Goal: Communication & Community: Answer question/provide support

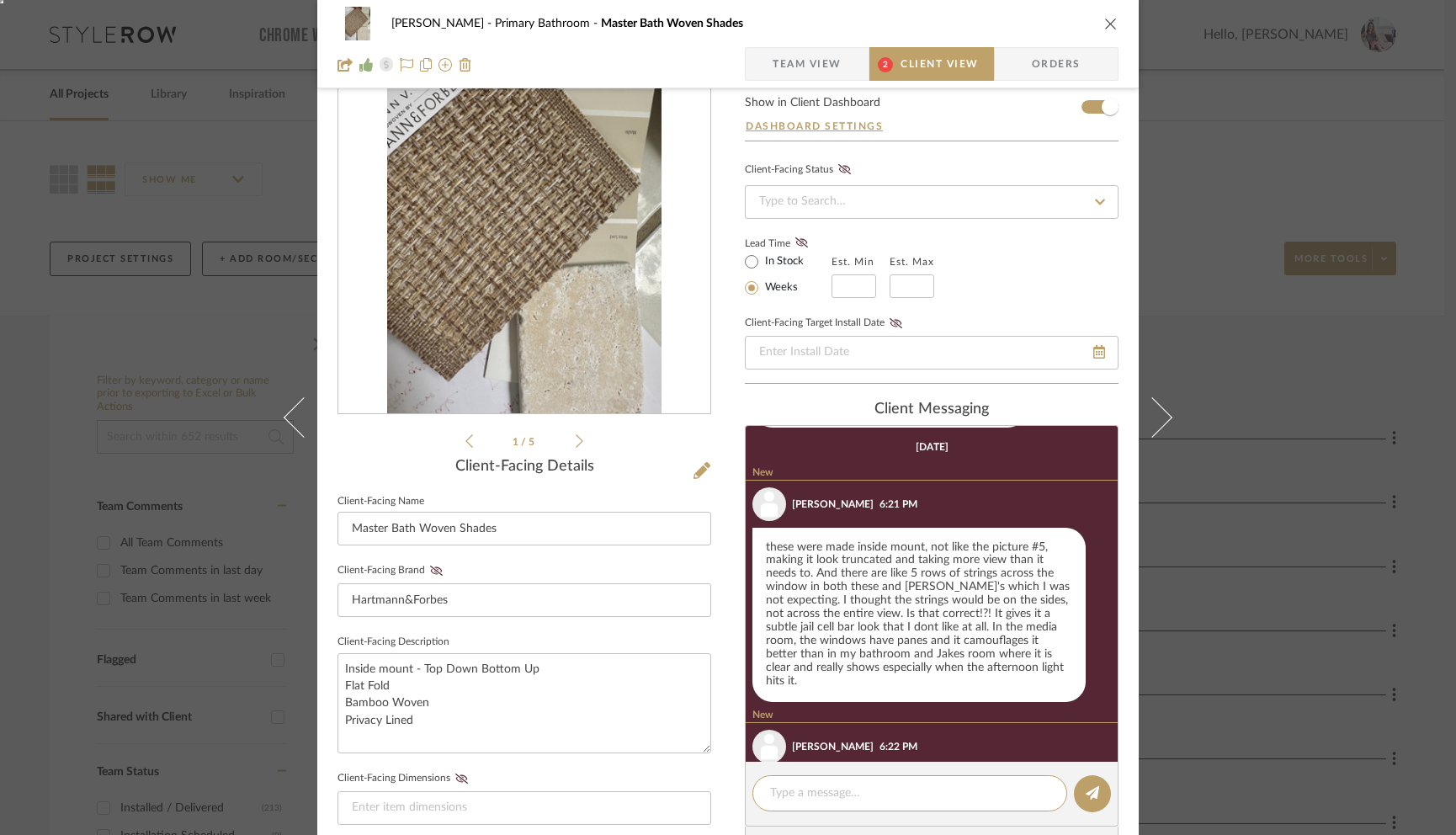
scroll to position [1393, 0]
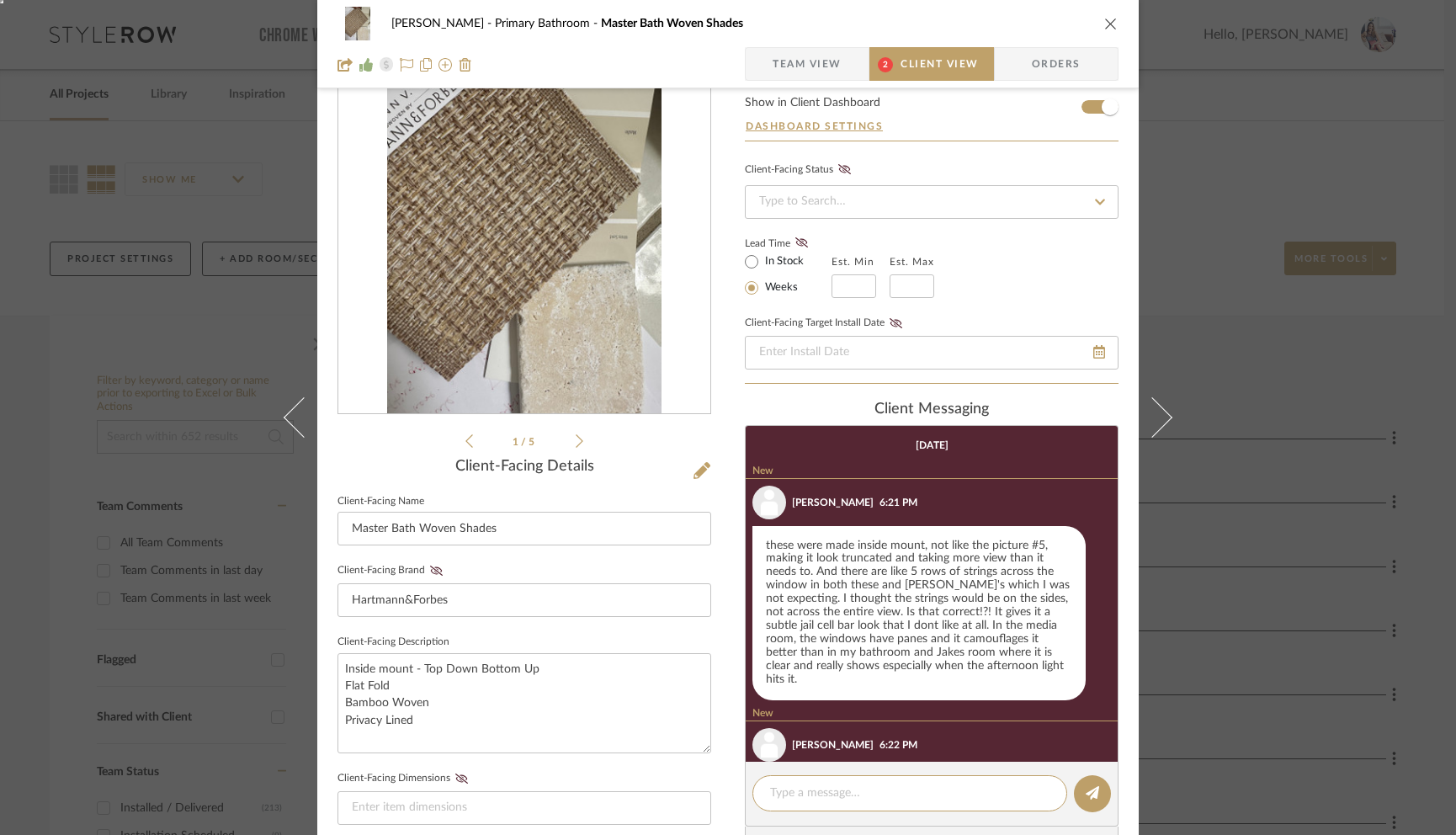
click at [580, 442] on div "1 / 5" at bounding box center [525, 248] width 374 height 404
click at [576, 437] on icon at bounding box center [579, 441] width 8 height 16
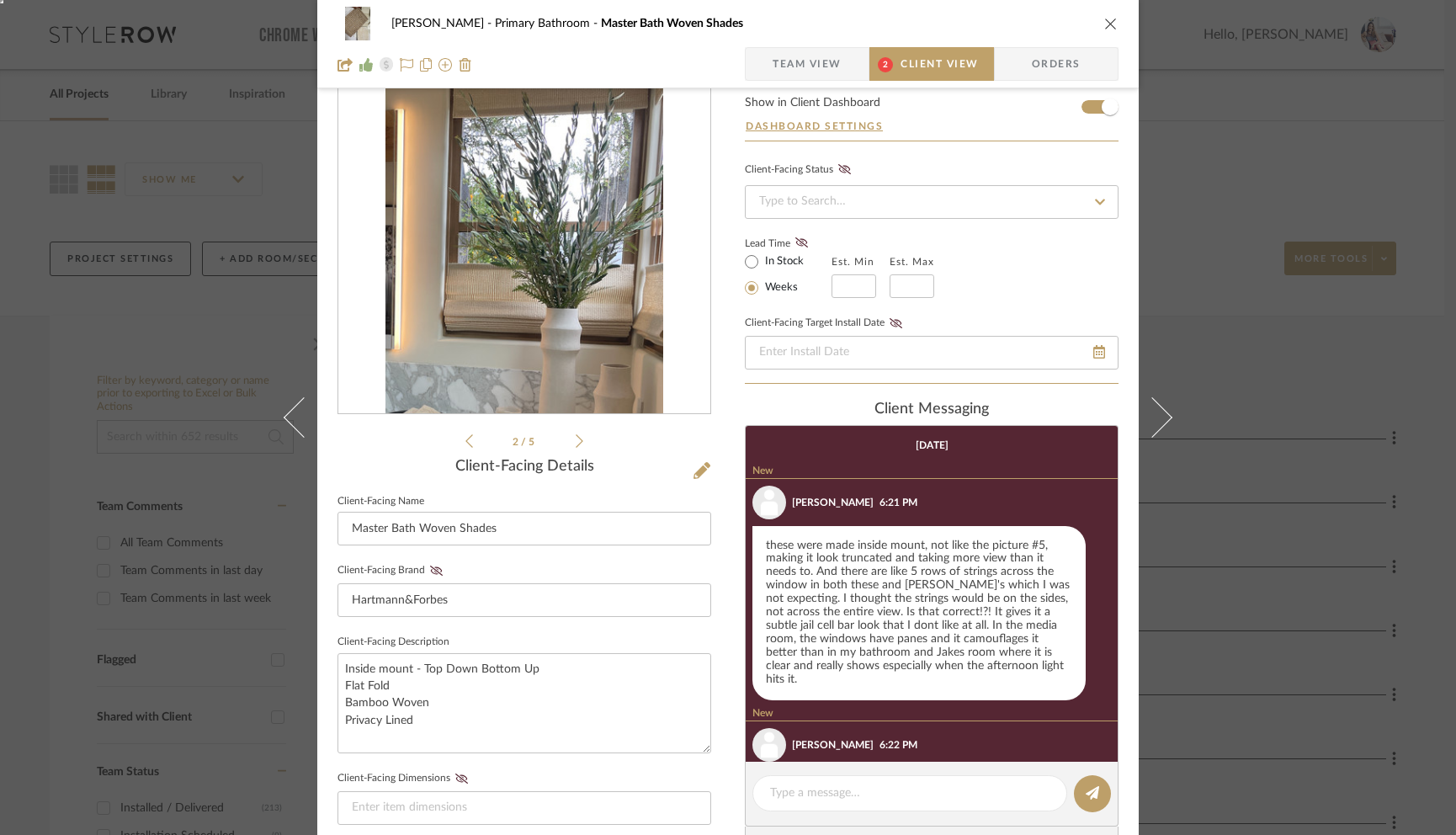
click at [576, 437] on icon at bounding box center [579, 441] width 8 height 16
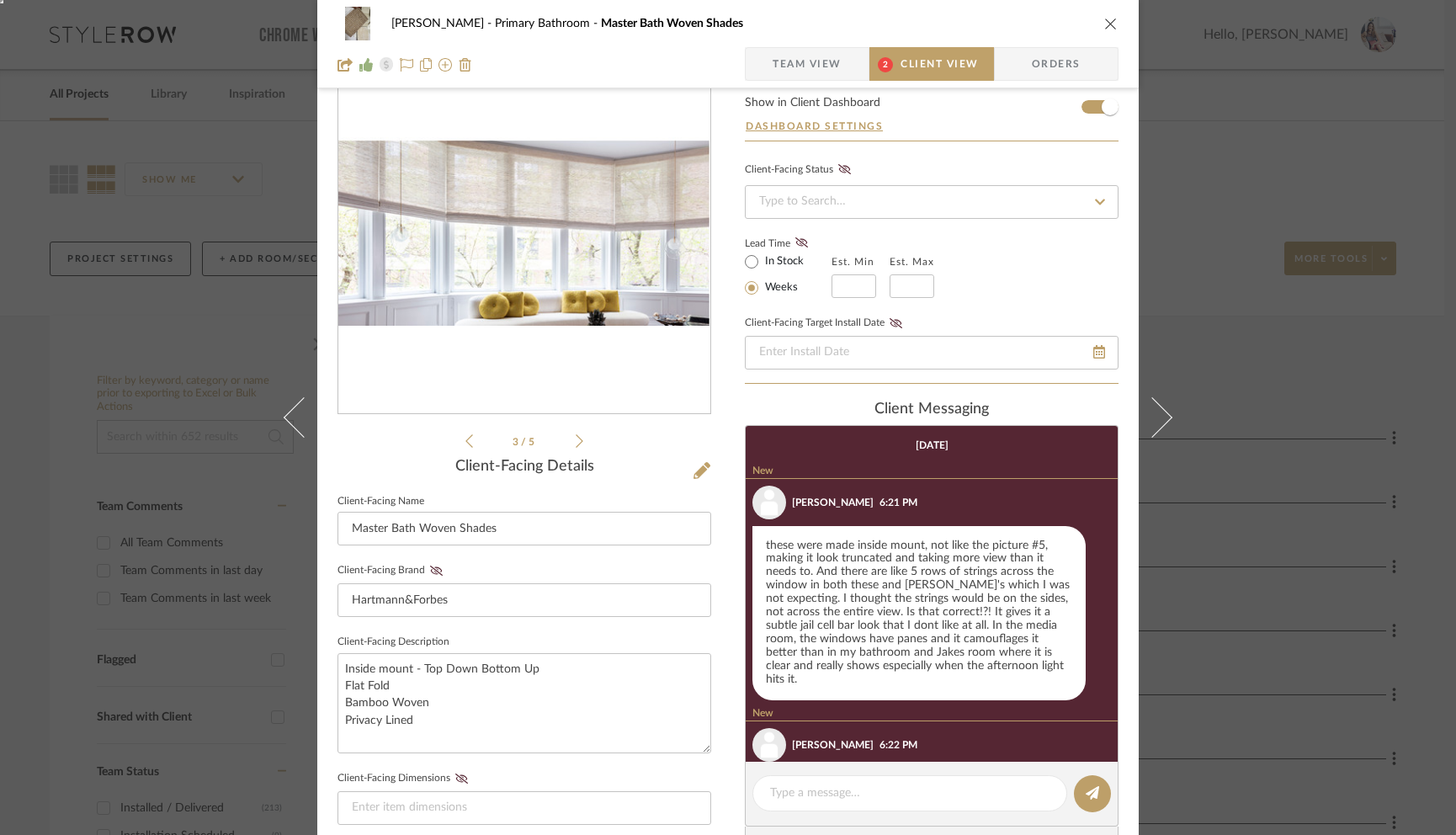
click at [576, 437] on icon at bounding box center [579, 441] width 8 height 16
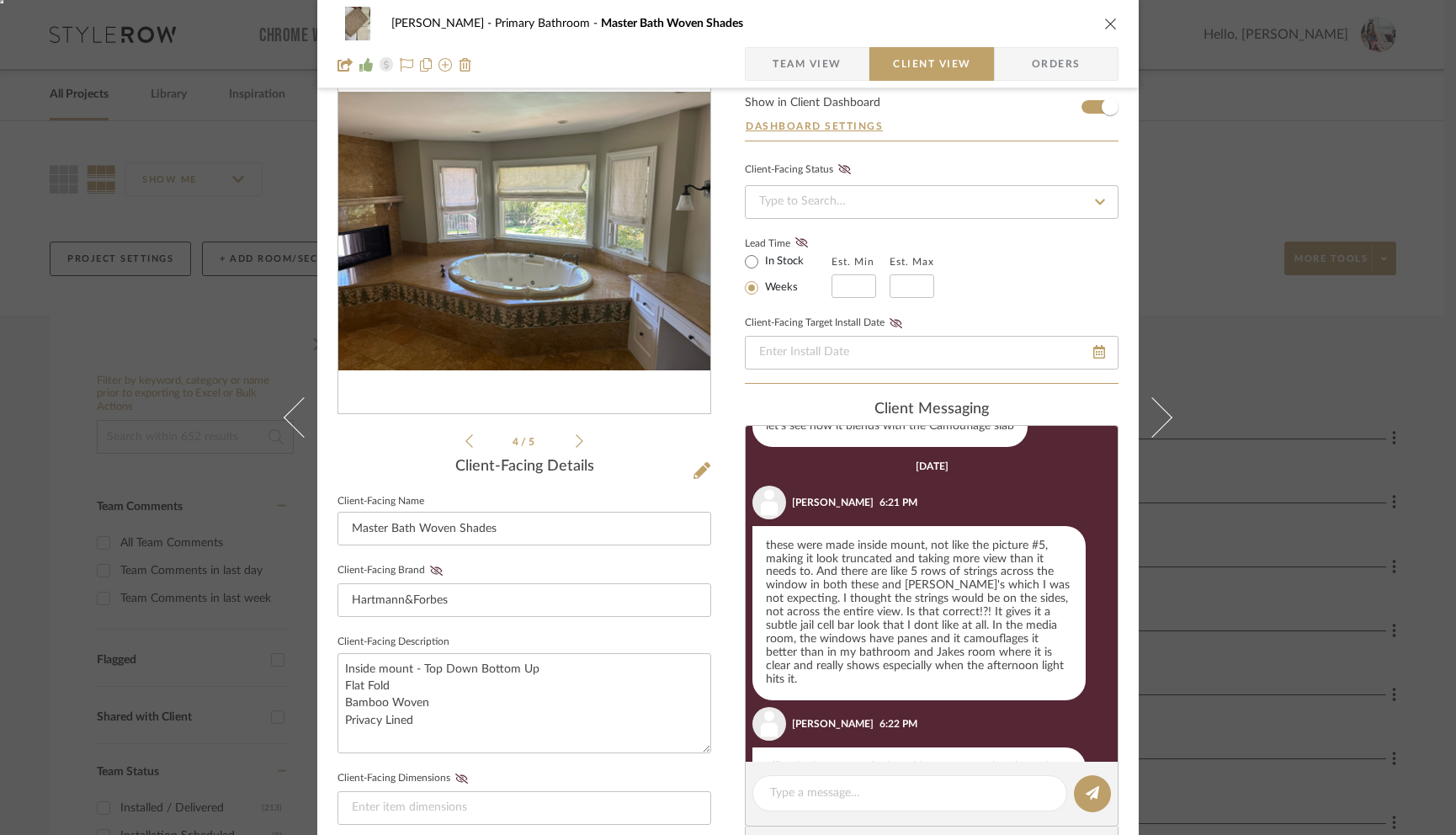
click at [576, 437] on icon at bounding box center [579, 441] width 8 height 16
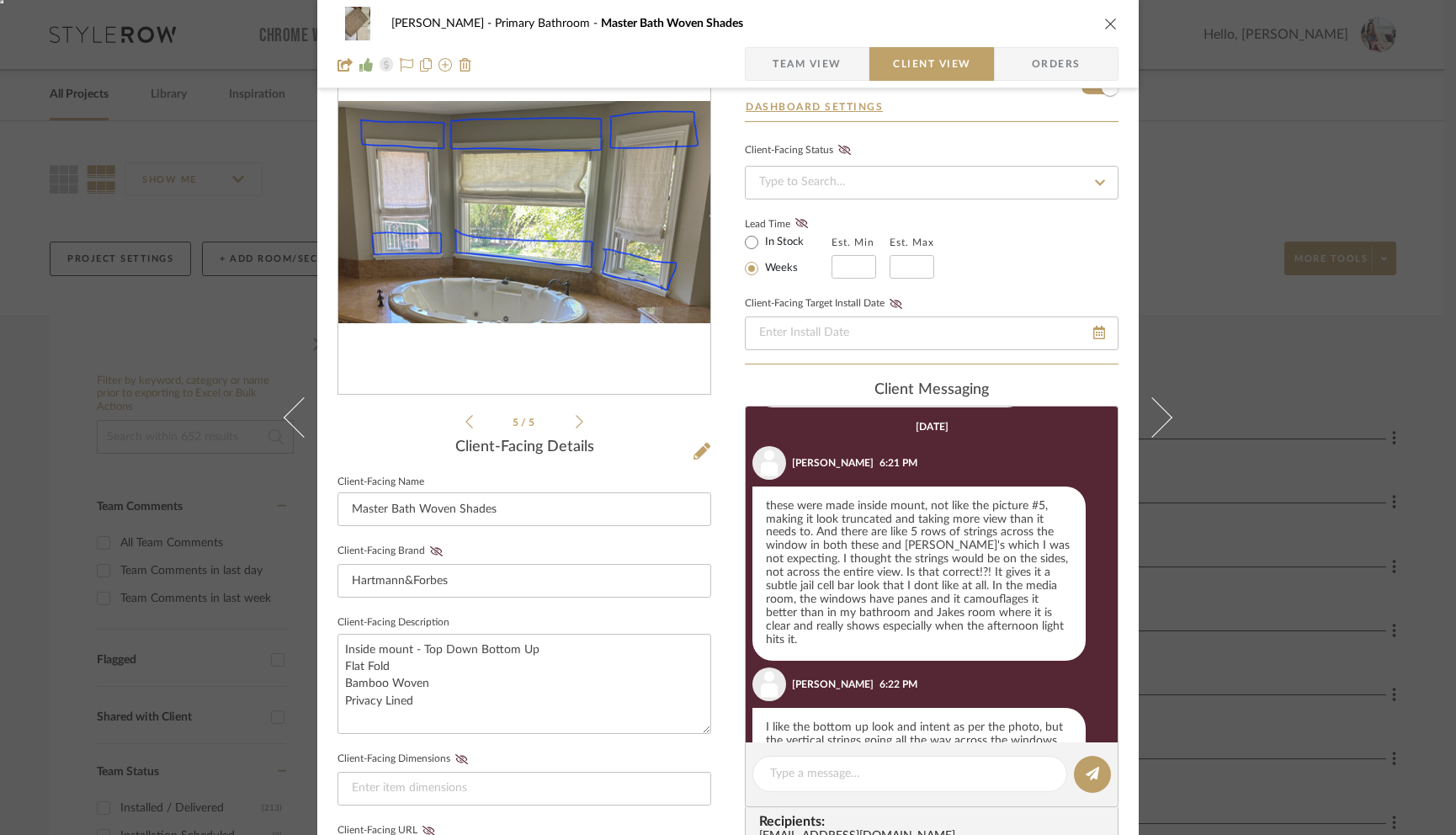
scroll to position [86, 0]
click at [808, 787] on div at bounding box center [910, 775] width 315 height 36
click at [803, 774] on textarea at bounding box center [910, 775] width 280 height 18
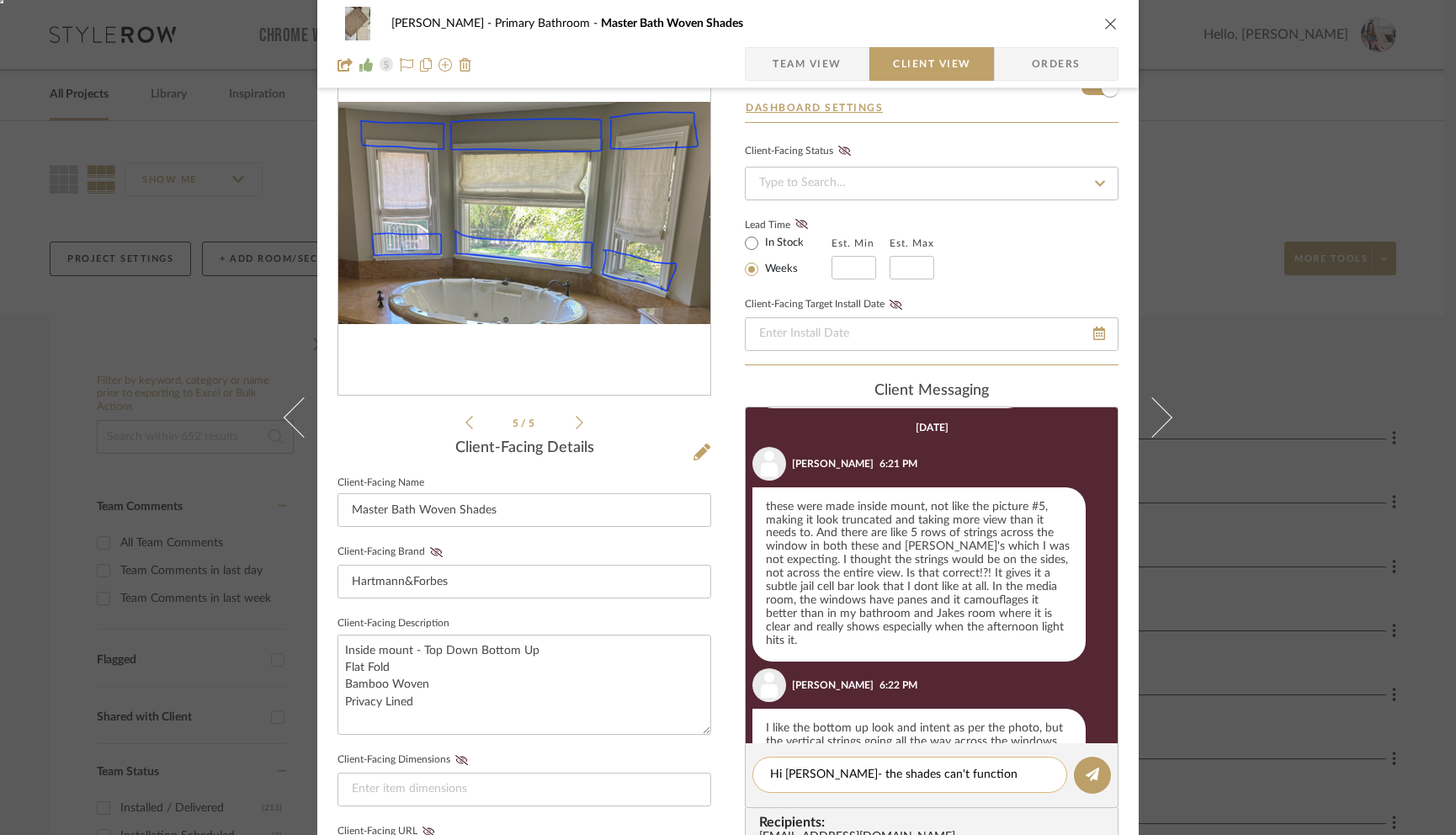
click at [954, 773] on textarea "Hi lisa- the shades can't function wihtout the cords." at bounding box center [910, 775] width 280 height 18
click at [1042, 771] on textarea "Hi lisa- the shades can't function without the cords." at bounding box center [910, 775] width 280 height 18
click at [782, 778] on textarea "Hi lisa- the shades can't function without the cords." at bounding box center [910, 775] width 280 height 18
type textarea "Hi [PERSON_NAME]- the shades can't function without the cords."
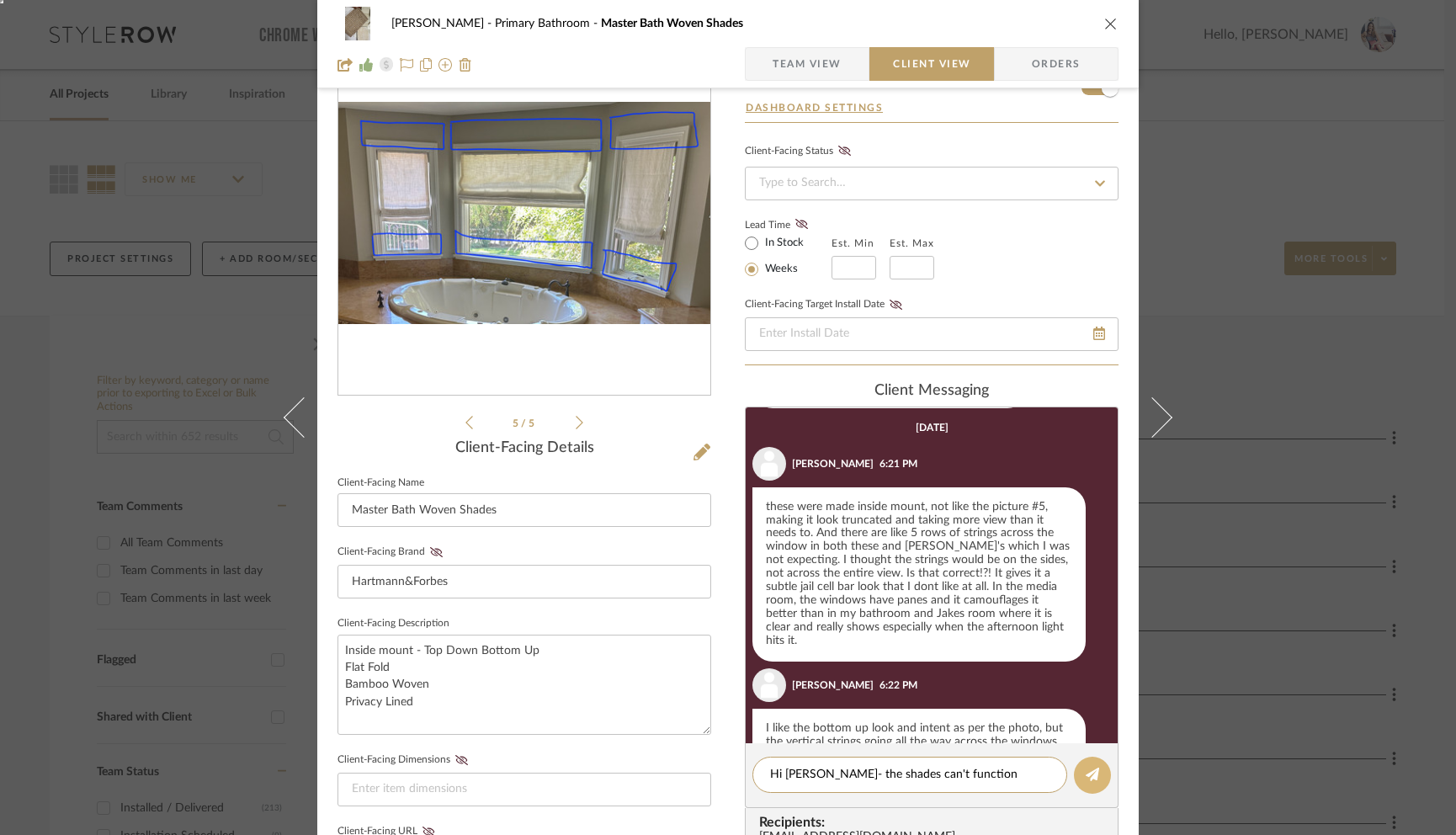
click at [1079, 772] on button at bounding box center [1093, 776] width 37 height 37
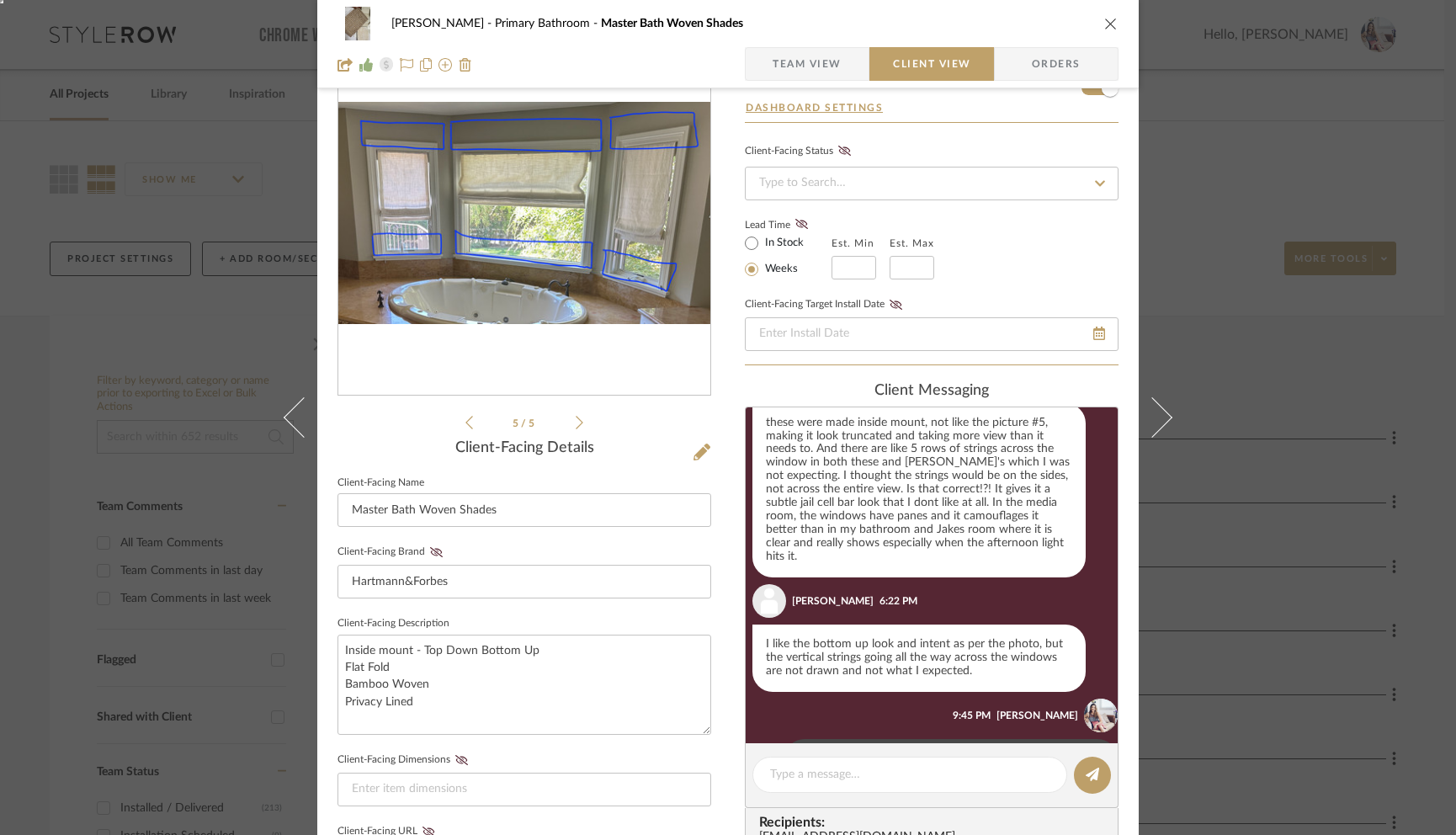
scroll to position [1480, 0]
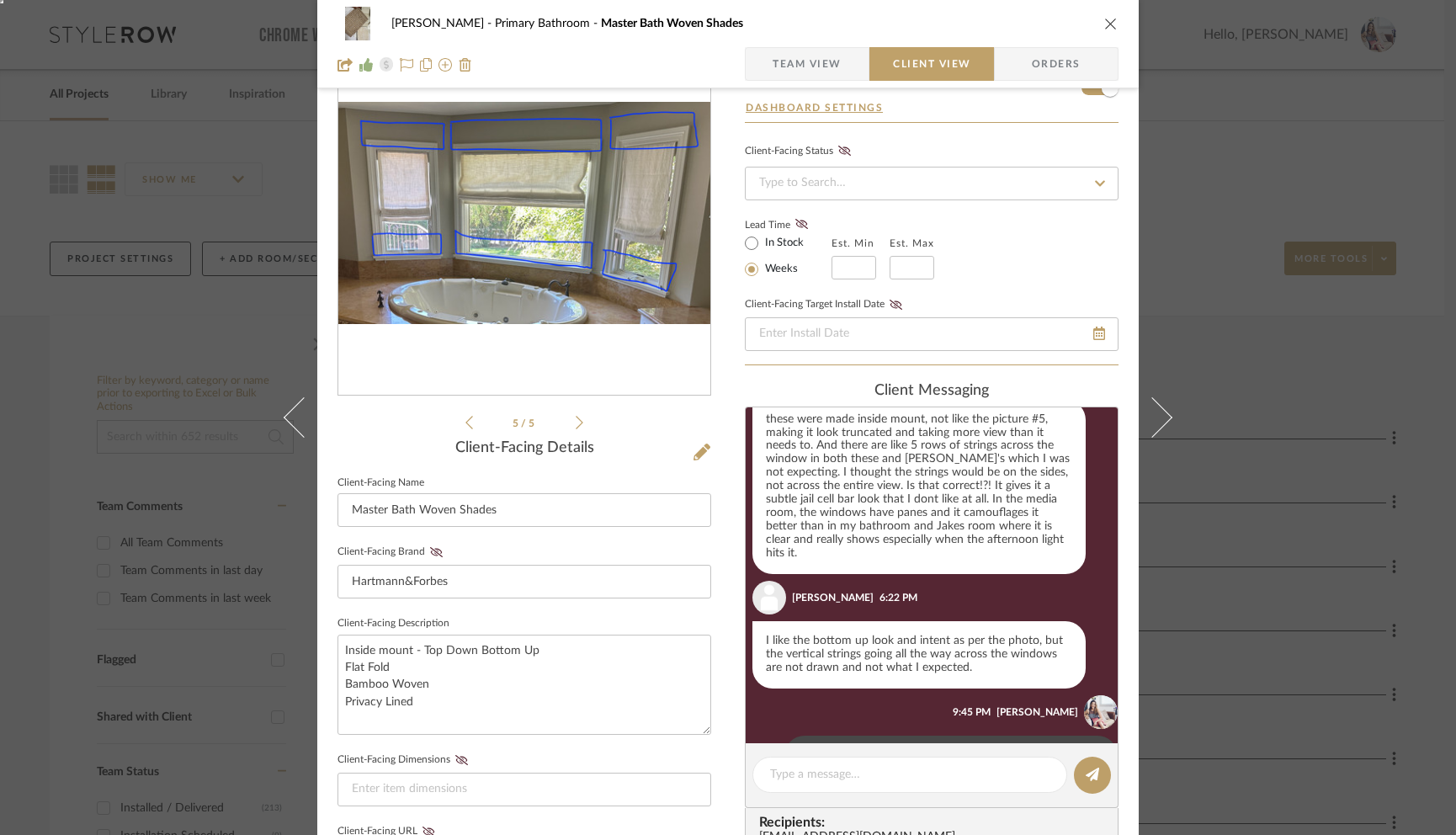
click at [466, 416] on icon at bounding box center [469, 423] width 8 height 16
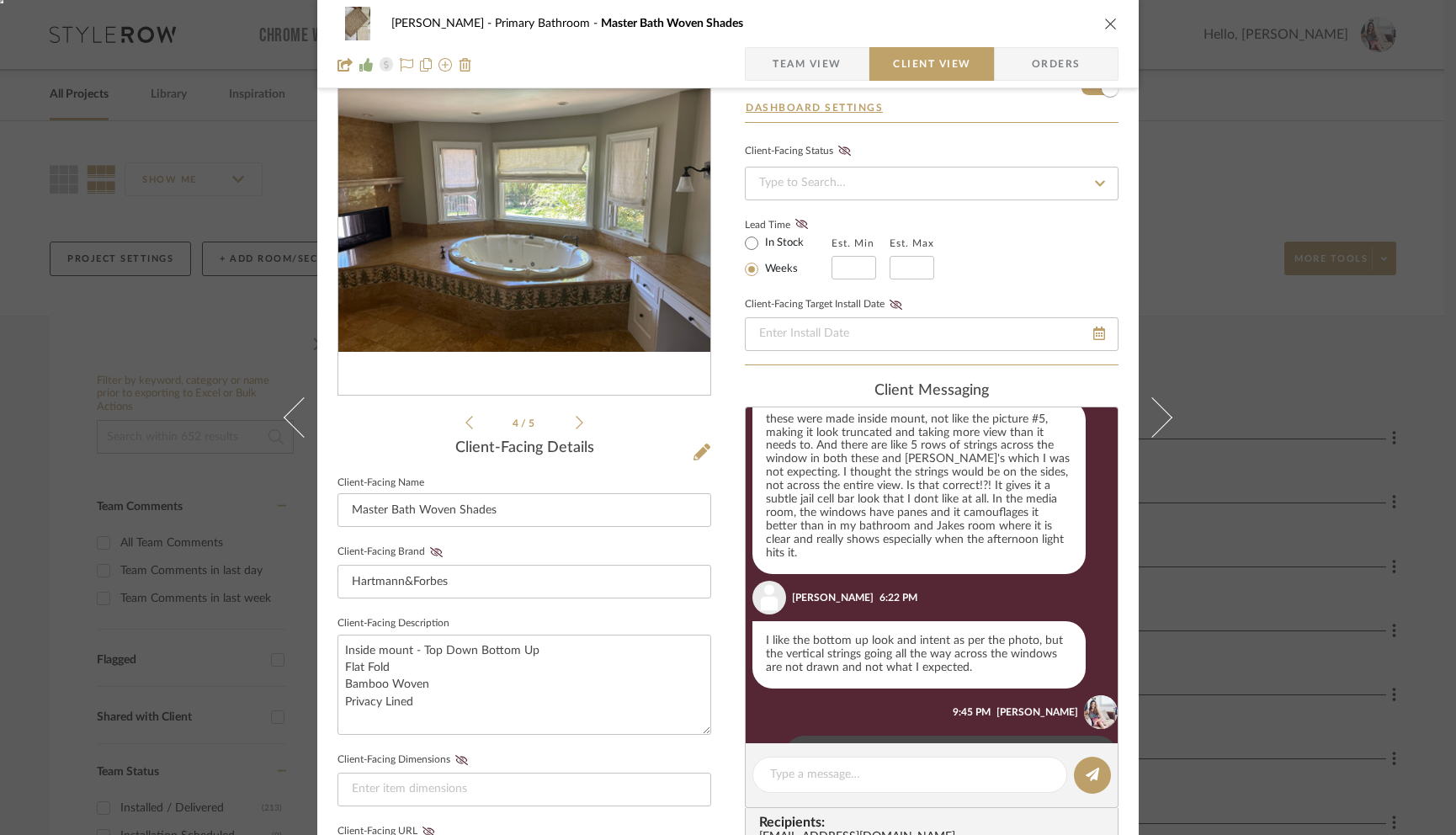
click at [466, 416] on icon at bounding box center [469, 423] width 8 height 16
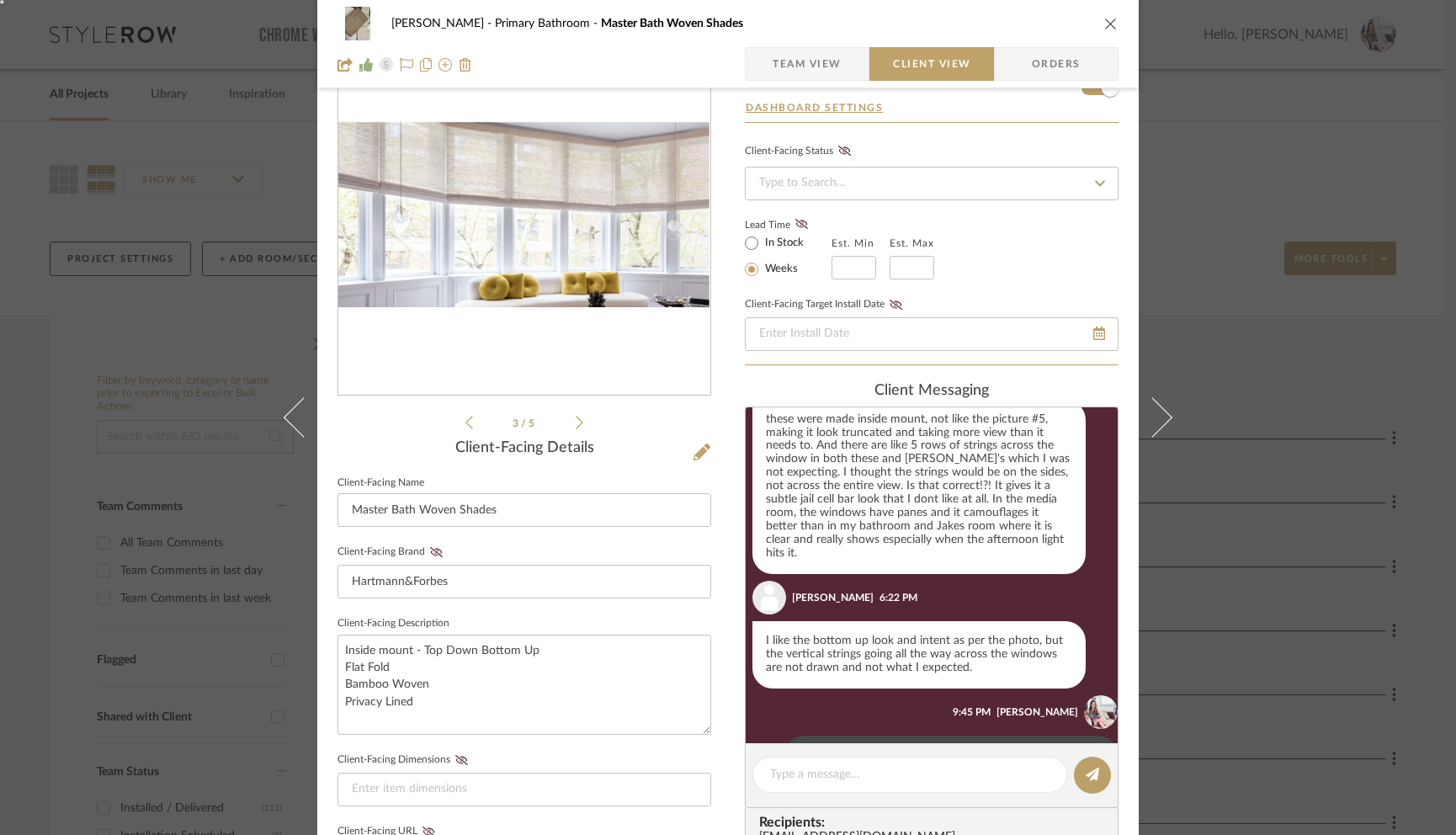
click at [466, 416] on icon at bounding box center [469, 423] width 8 height 16
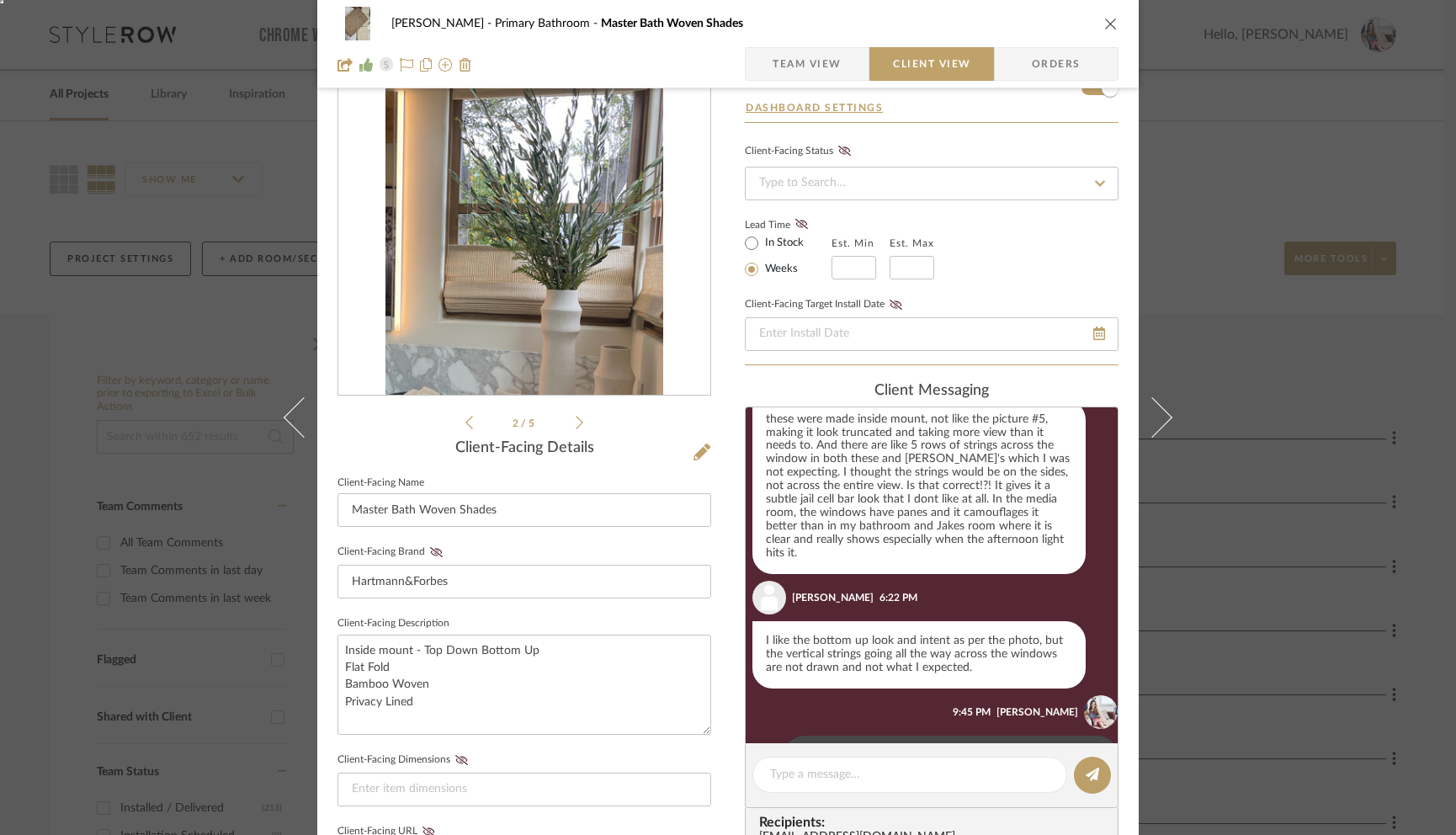
click at [466, 417] on icon at bounding box center [469, 423] width 8 height 16
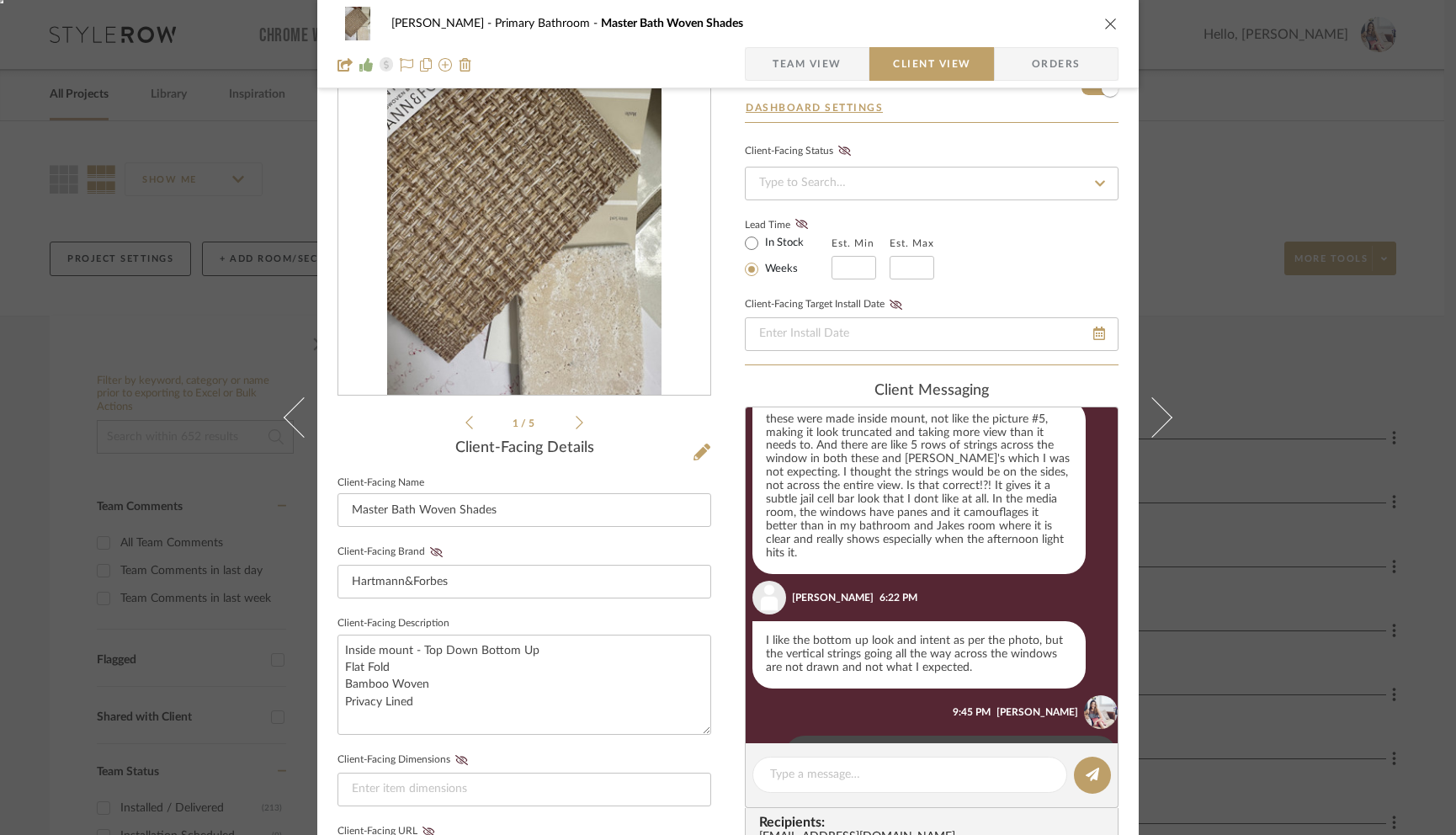
click at [576, 419] on icon at bounding box center [579, 423] width 8 height 16
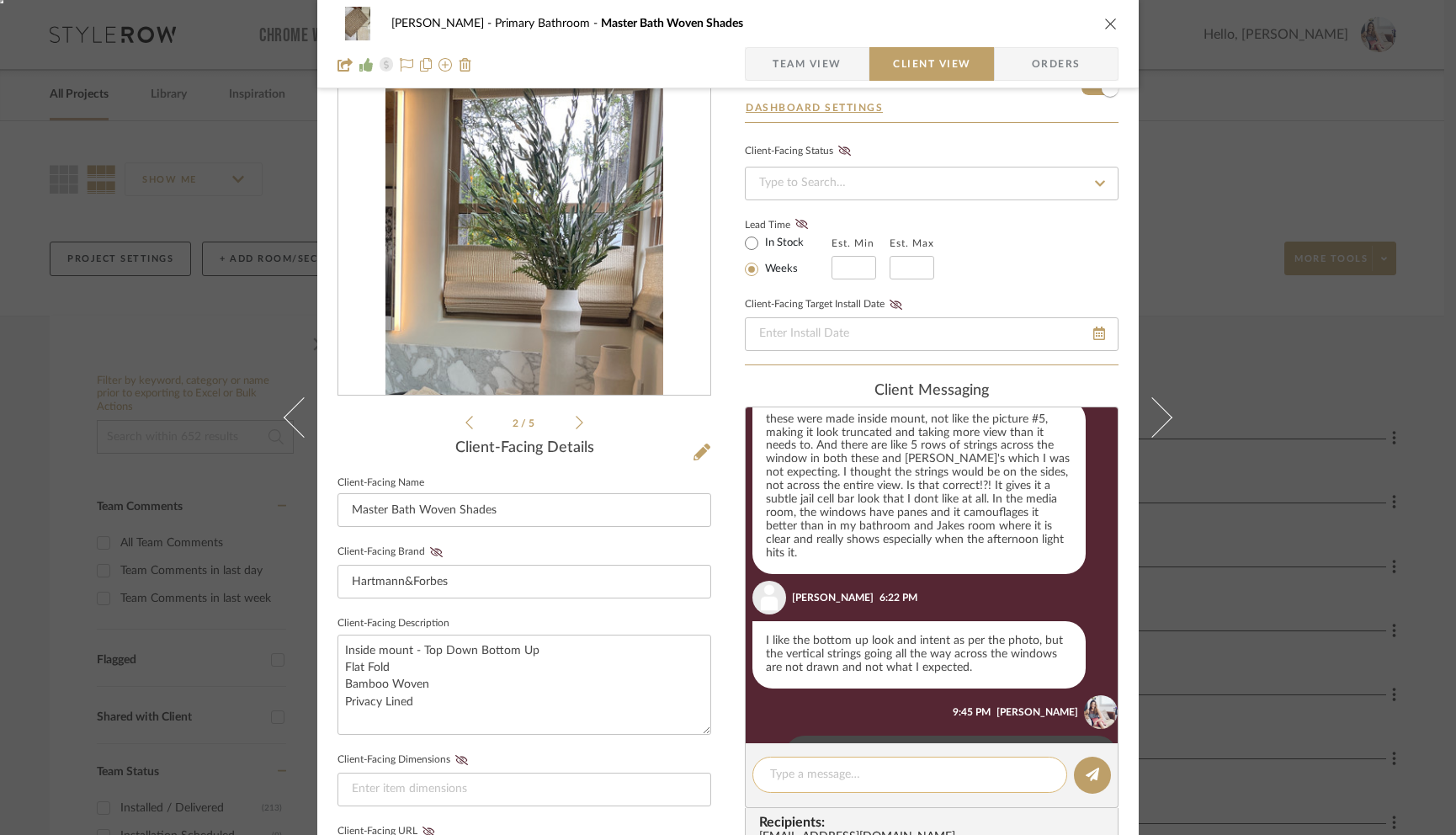
click at [837, 774] on textarea at bounding box center [910, 775] width 280 height 18
type textarea "They are shown in image 2 how they function- if you zoom in you can see it."
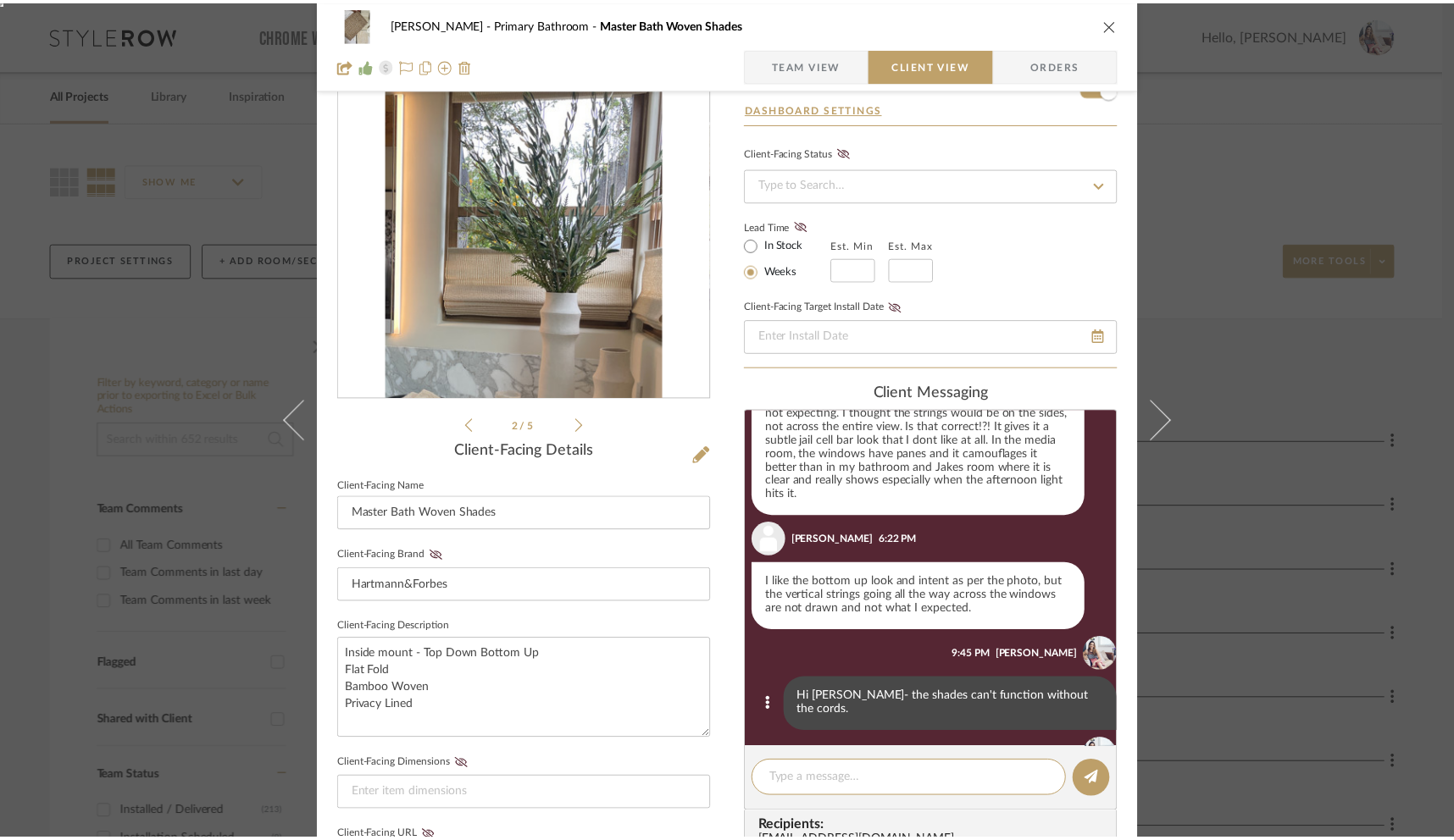
scroll to position [1591, 0]
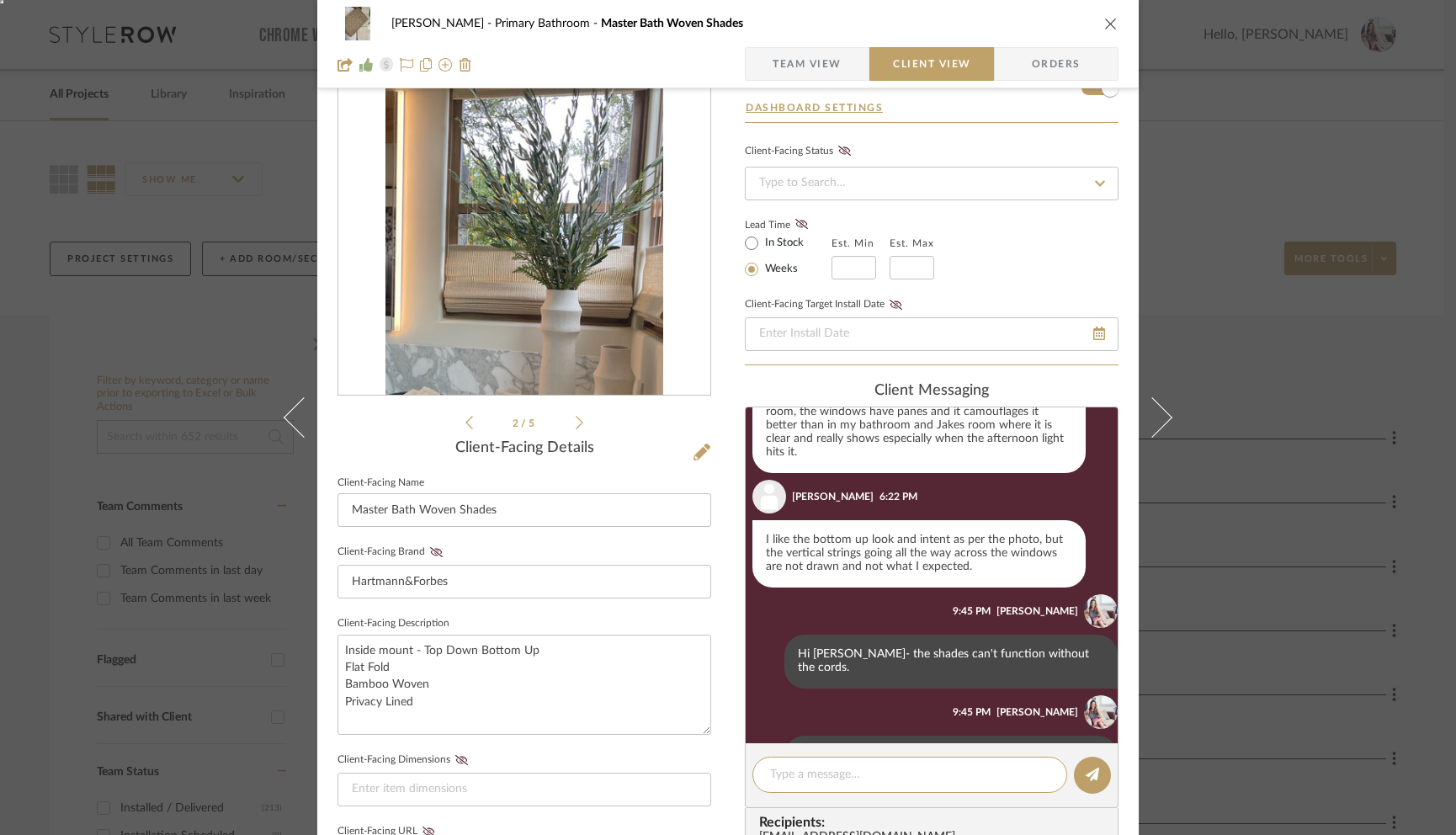
click at [1367, 410] on div "Guerin Primary Bathroom Master Bath Woven Shades Team View Client View Orders 2…" at bounding box center [728, 417] width 1456 height 835
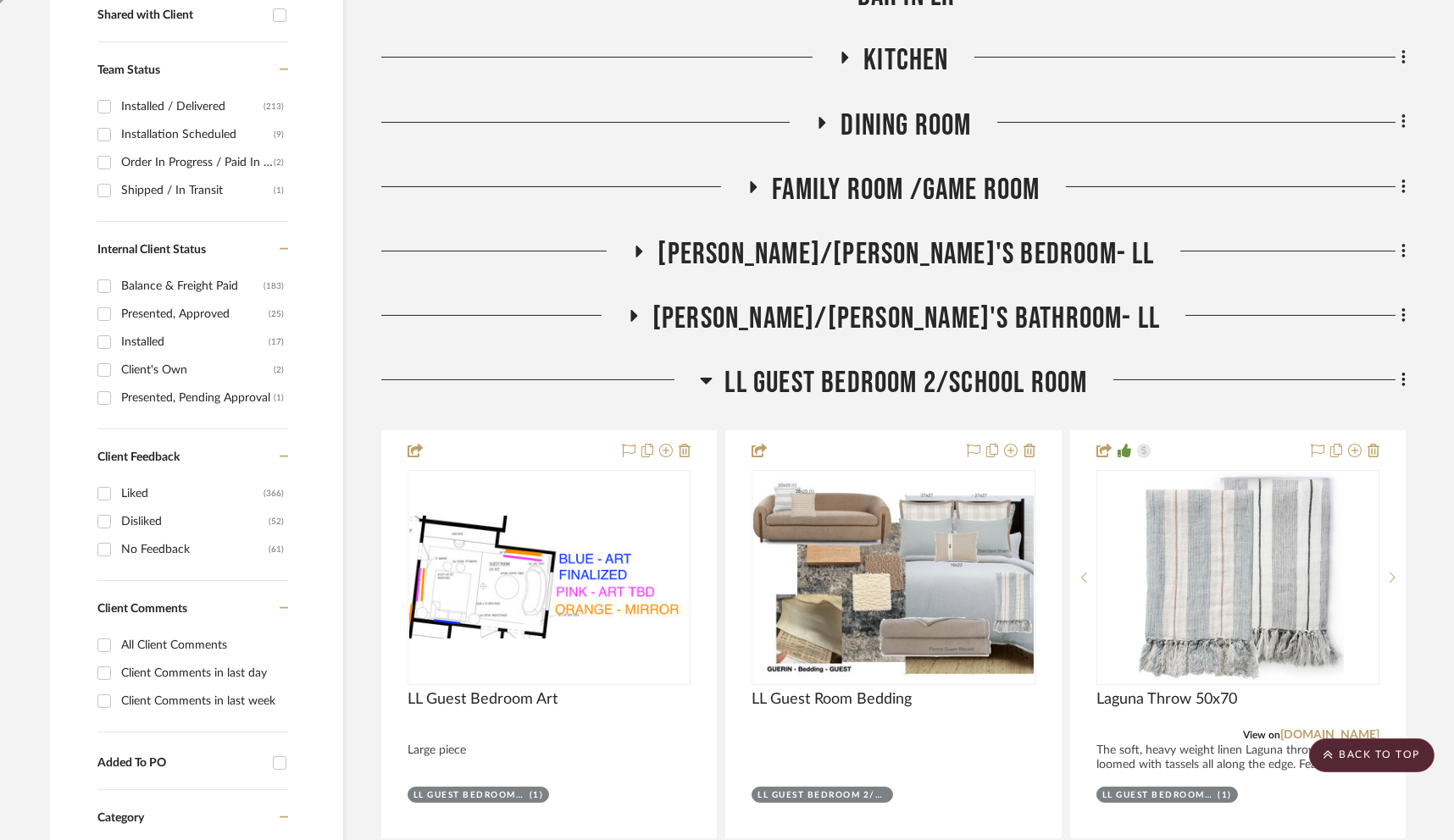
scroll to position [712, 0]
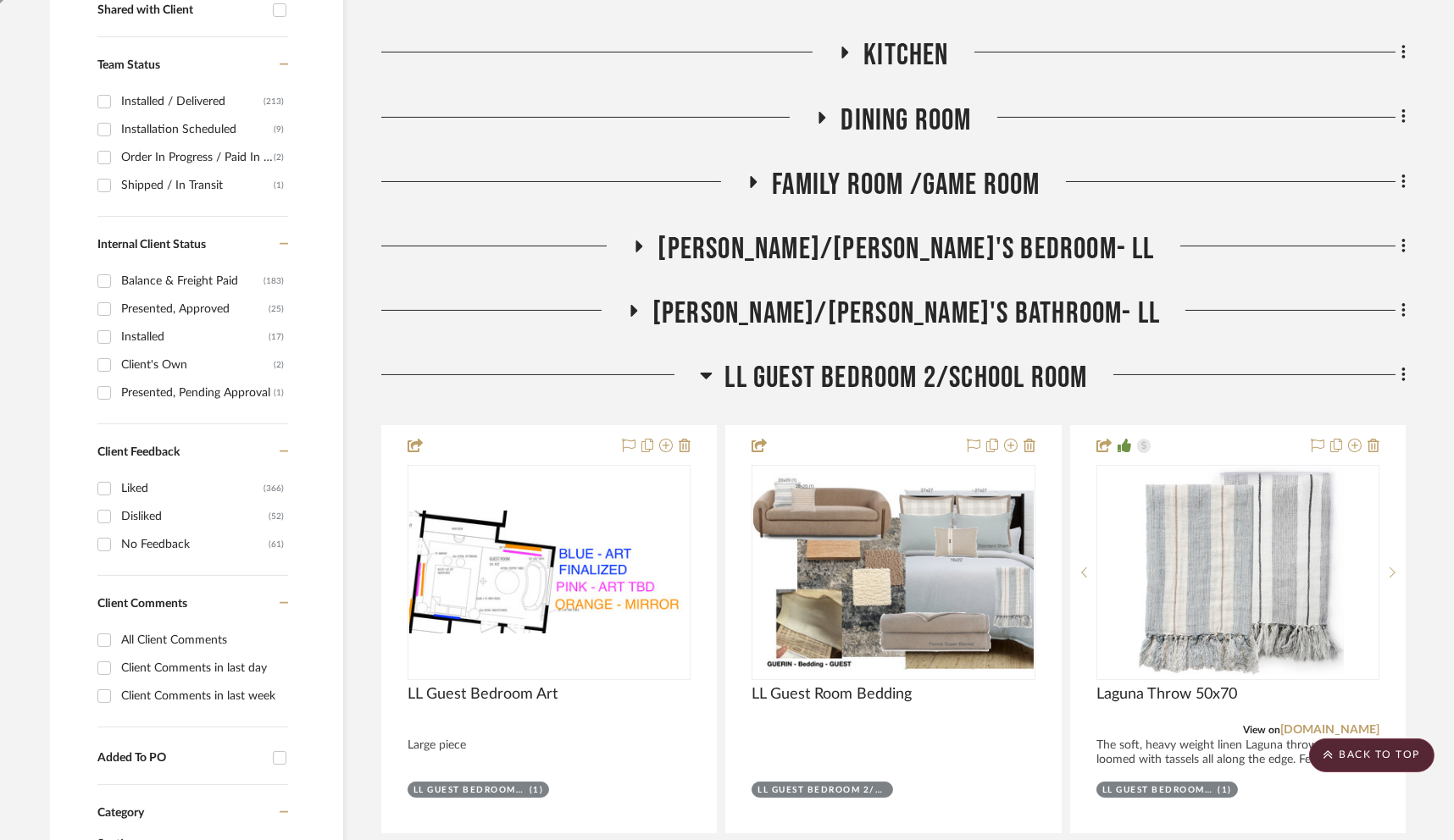
click at [150, 688] on div "Client Comments in last week" at bounding box center [203, 696] width 163 height 27
click at [118, 688] on input "Client Comments in last week" at bounding box center [104, 696] width 27 height 27
checkbox input "true"
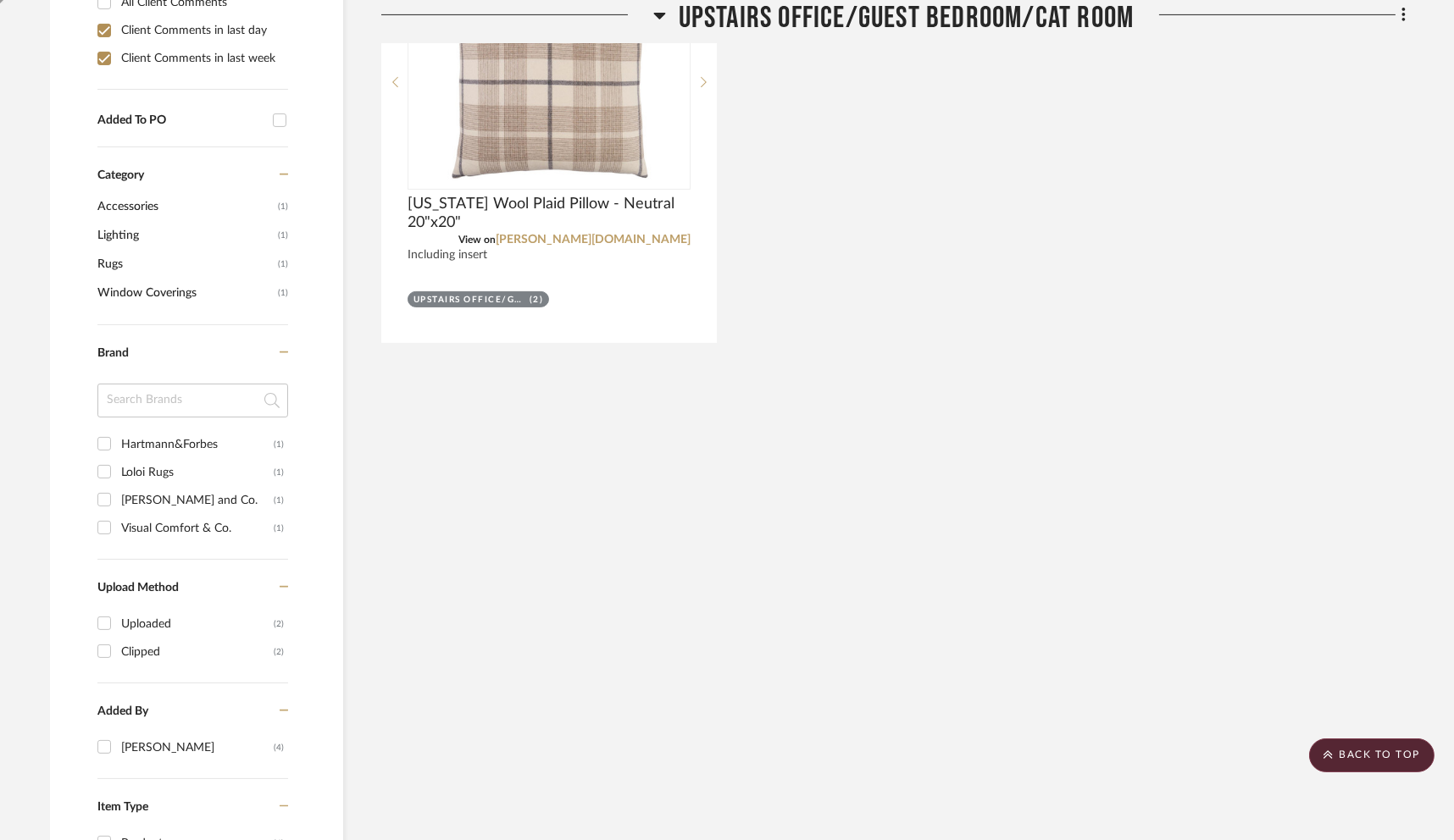
scroll to position [1593, 0]
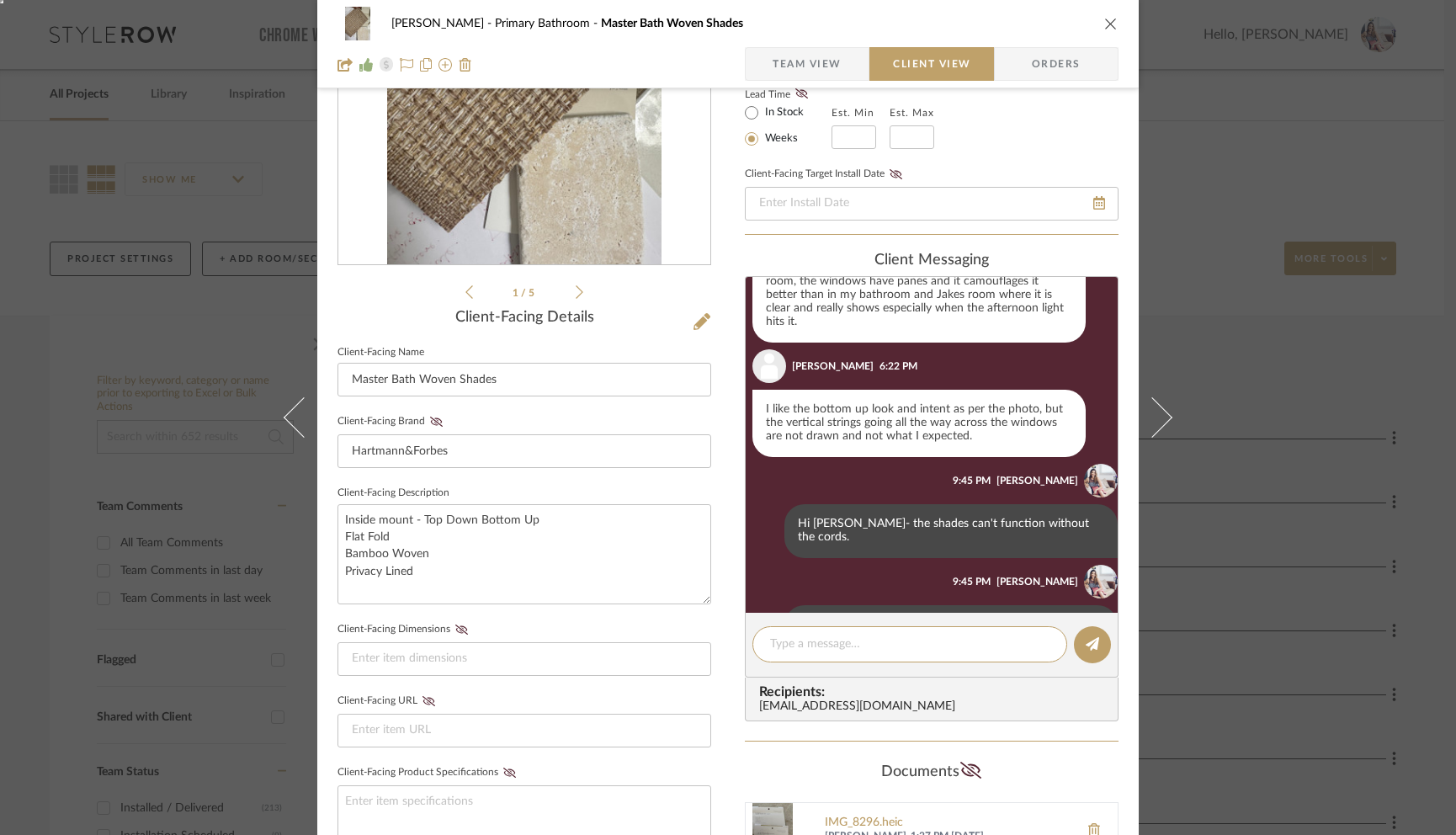
scroll to position [217, 0]
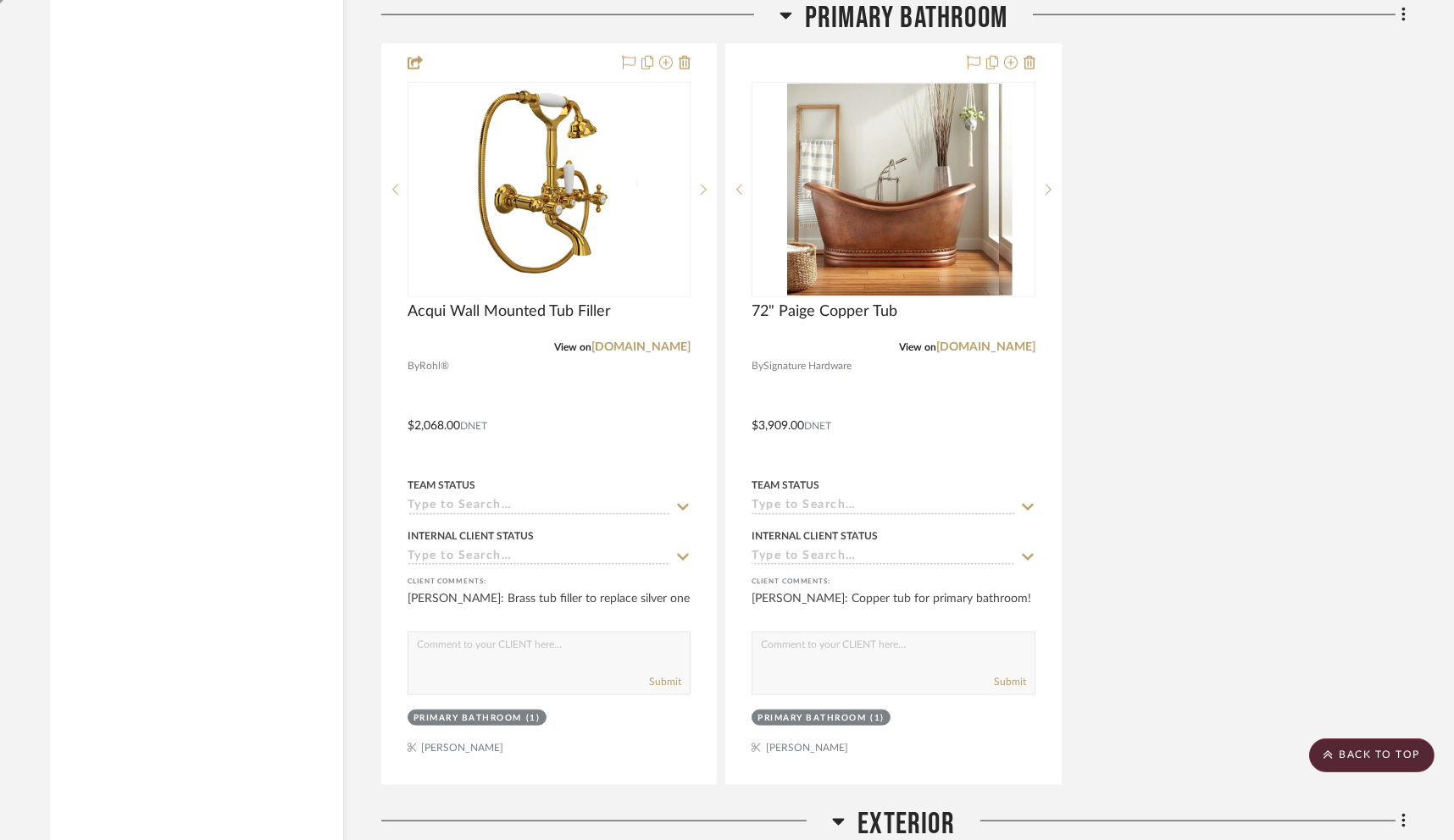
scroll to position [17274, 0]
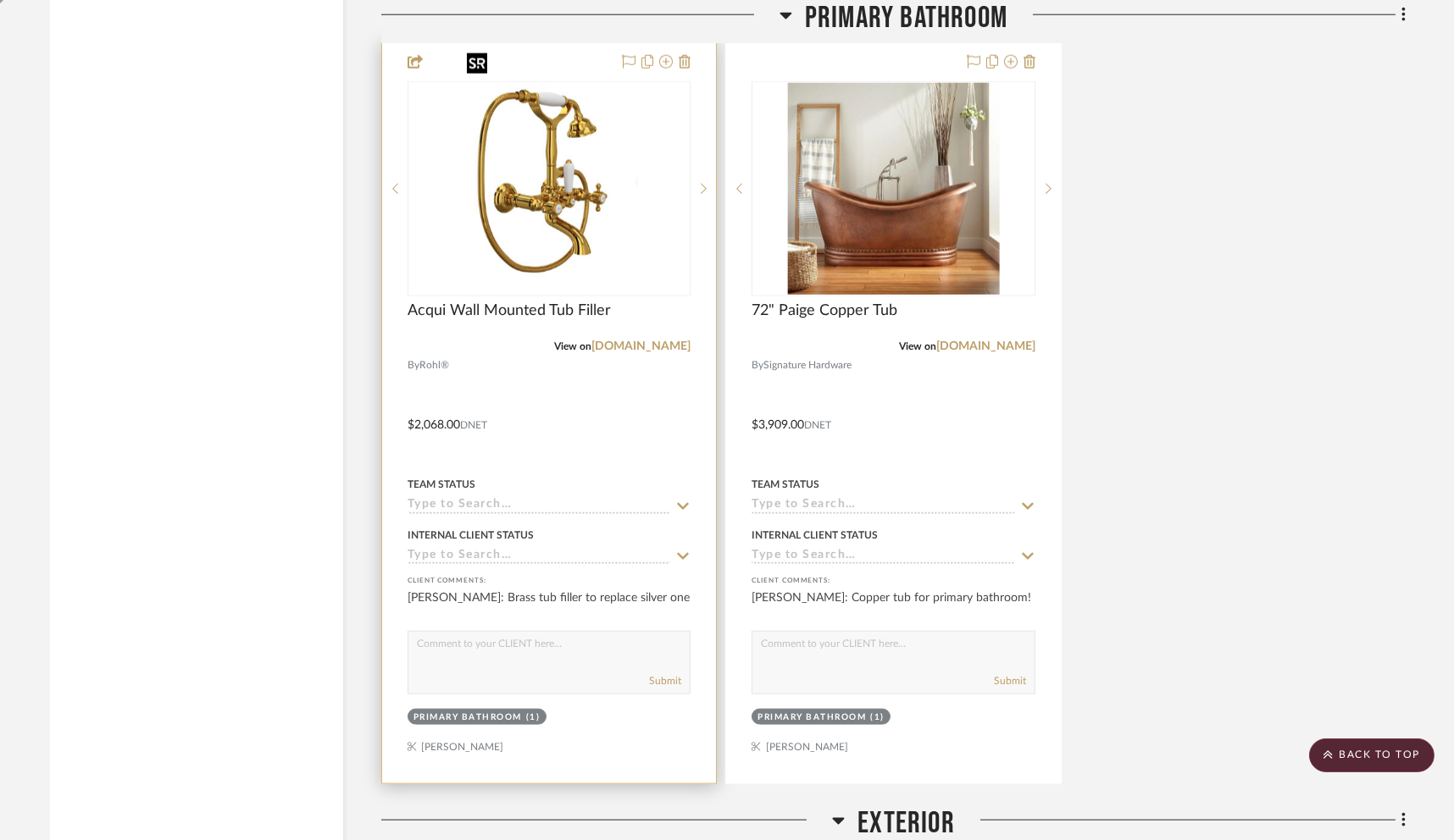
click at [0, 0] on img at bounding box center [0, 0] width 0 height 0
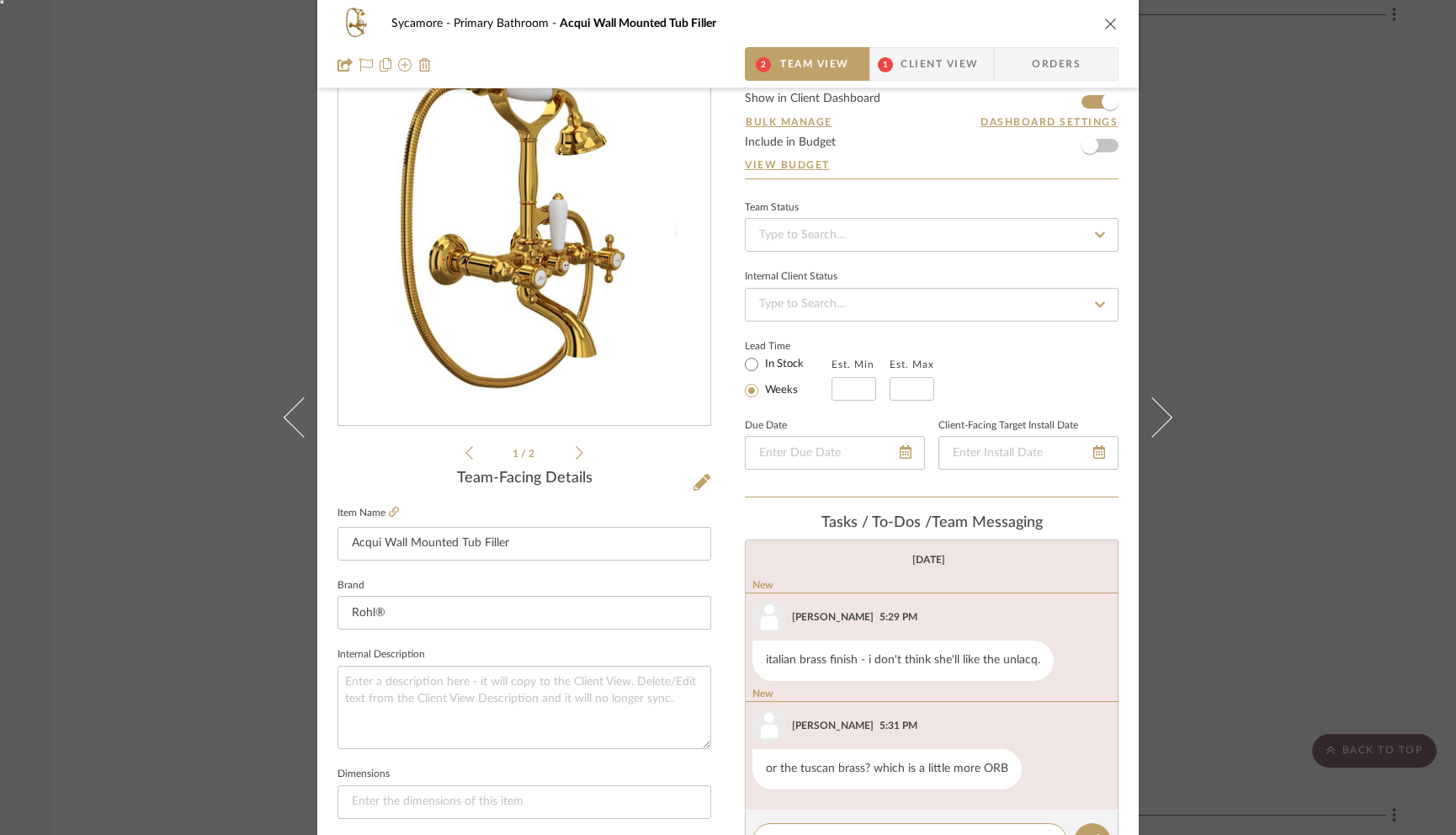
scroll to position [65, 0]
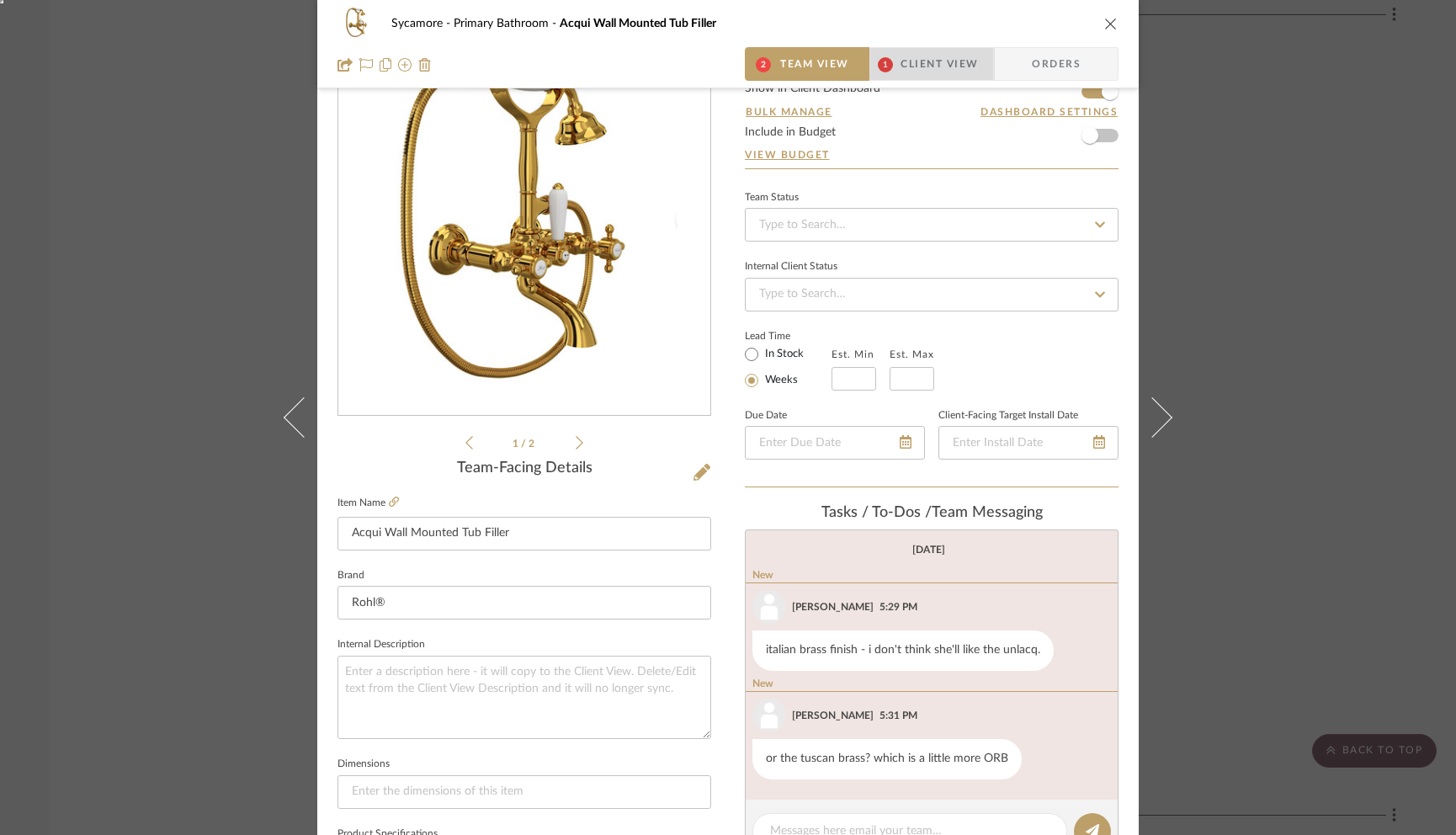
click at [903, 65] on span "Client View" at bounding box center [939, 63] width 77 height 34
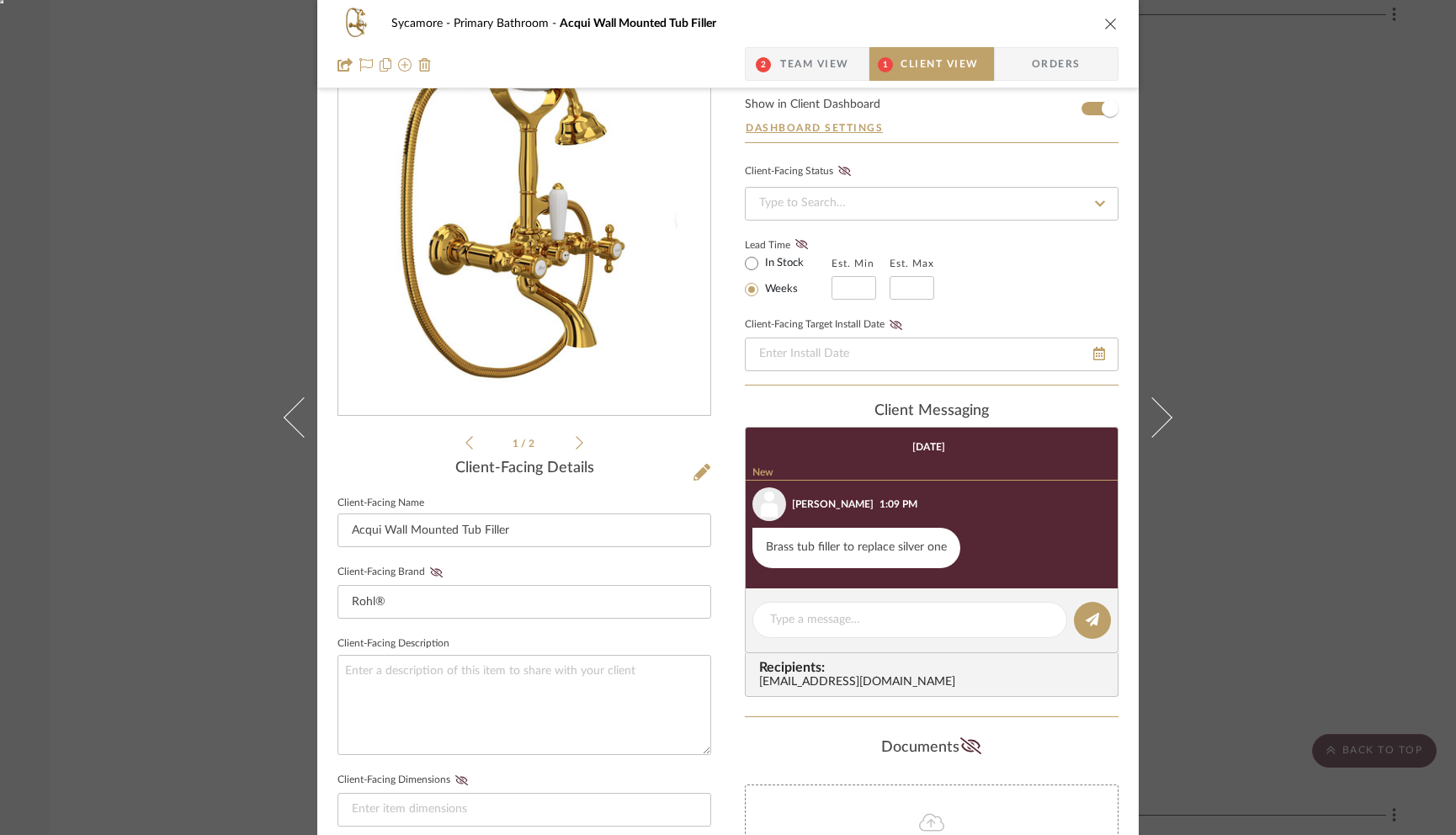
click at [781, 63] on span "Team View" at bounding box center [814, 63] width 69 height 34
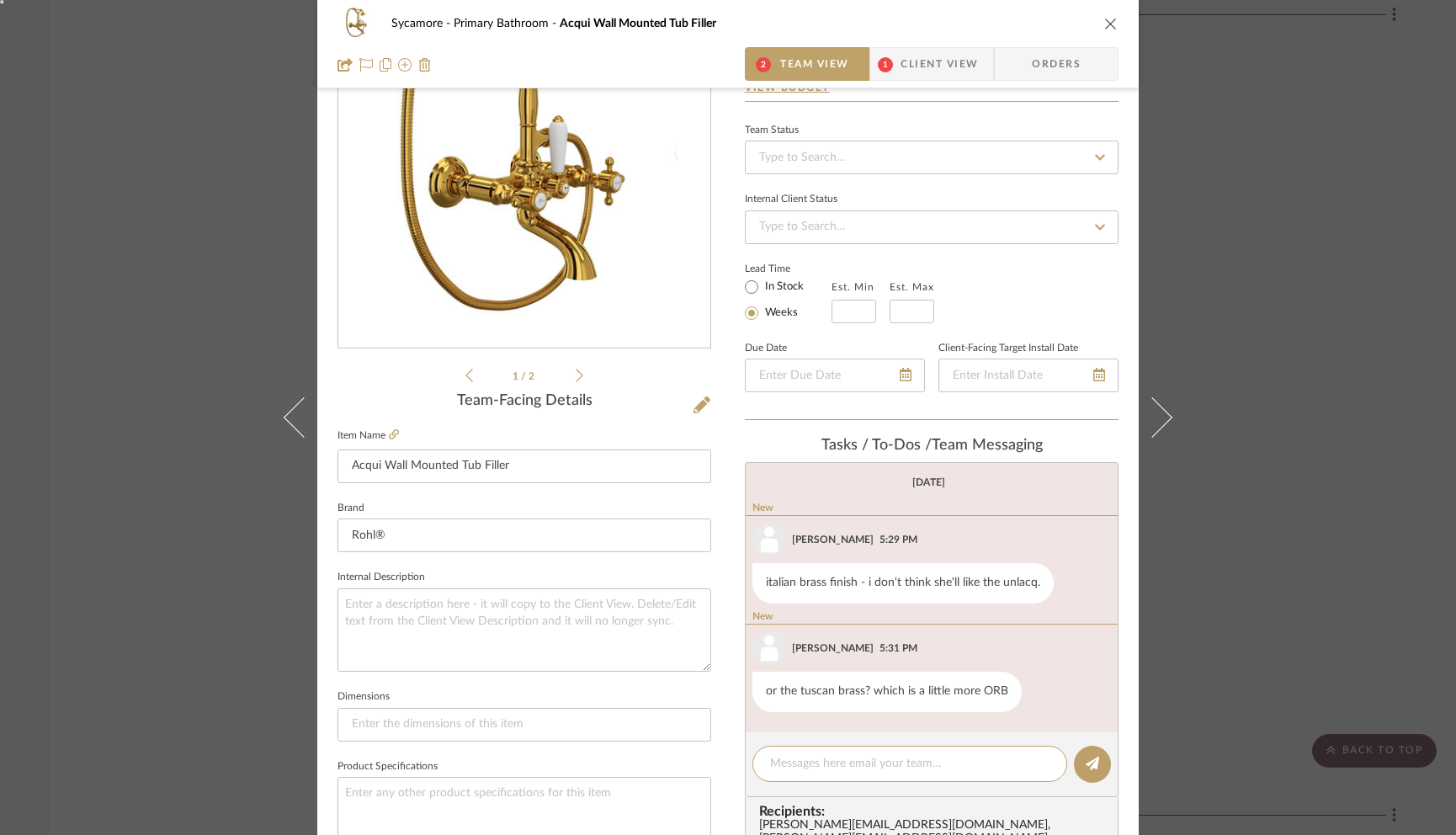
scroll to position [156, 0]
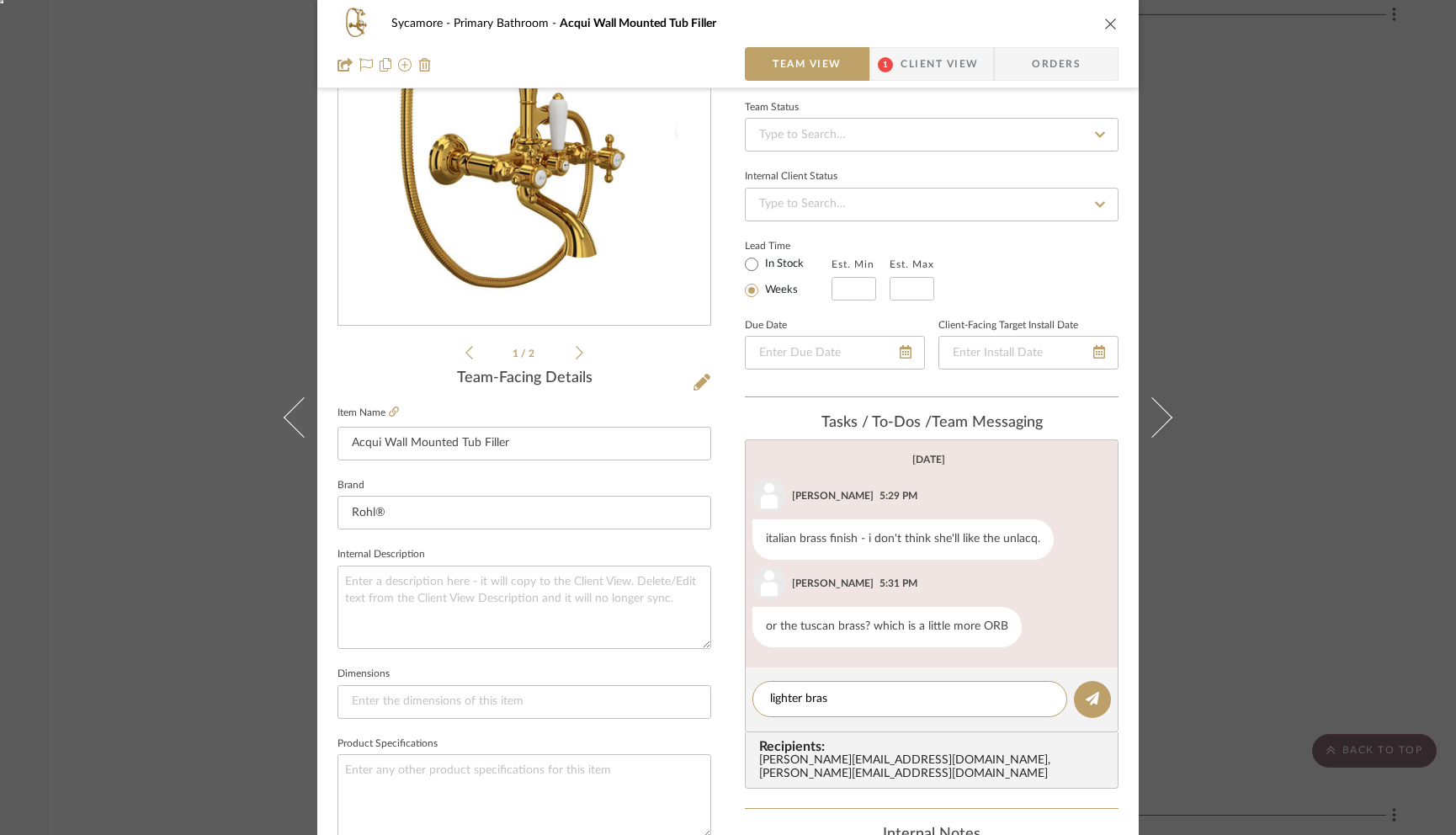
type textarea "lighter brass"
